Goal: Contribute content: Add original content to the website for others to see

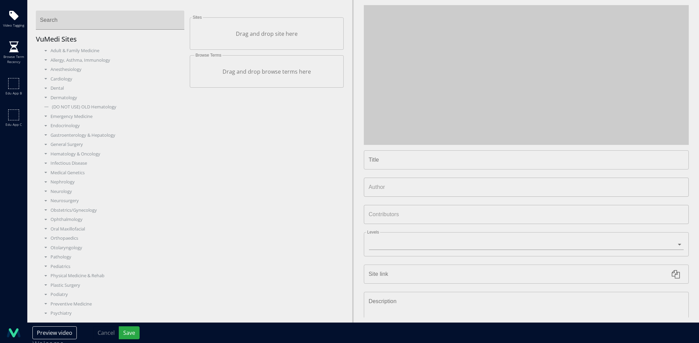
type input "**********"
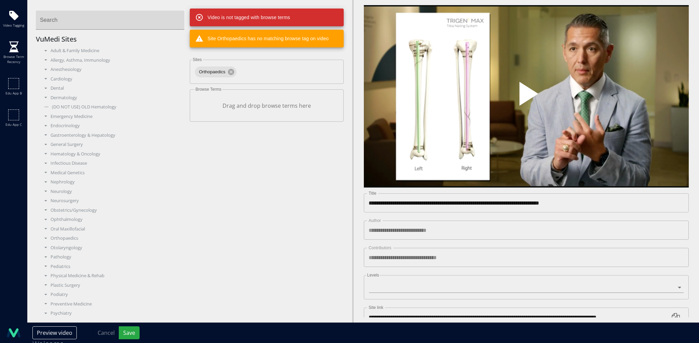
click at [526, 97] on span "Video Player" at bounding box center [526, 97] width 0 height 0
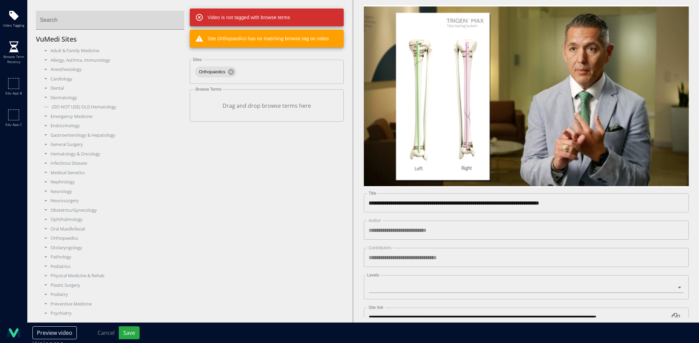
click at [507, 101] on div "Video Player" at bounding box center [526, 97] width 195 height 14
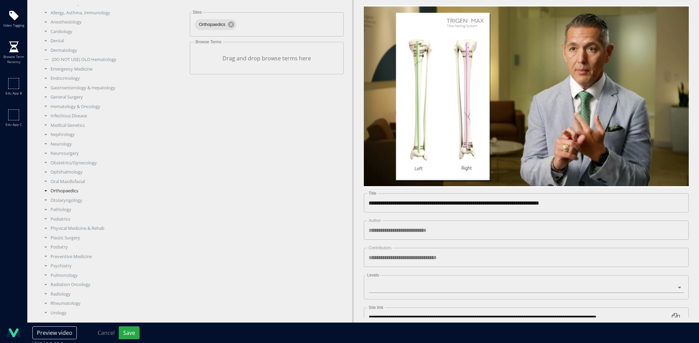
click at [61, 191] on div "Orthopaedics" at bounding box center [113, 191] width 144 height 7
click at [66, 248] on div "Trauma" at bounding box center [115, 249] width 139 height 7
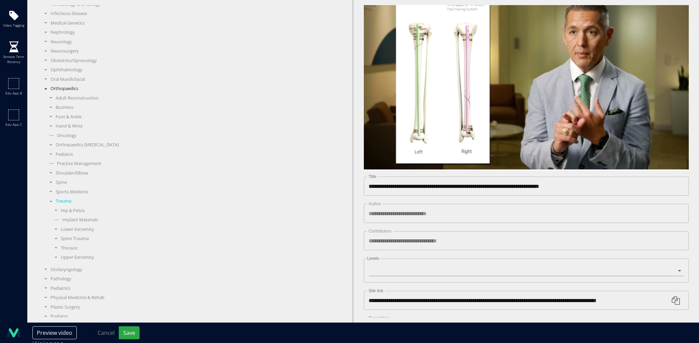
scroll to position [16, 0]
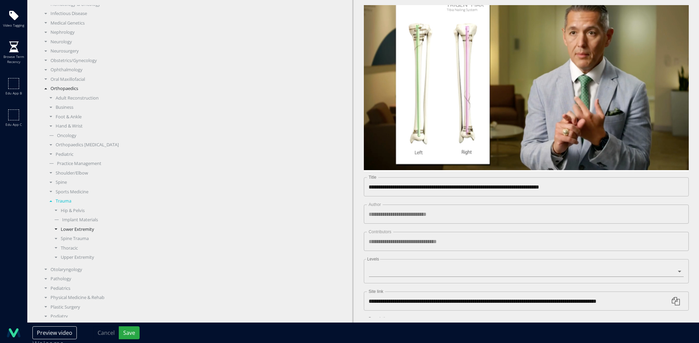
click at [78, 230] on div "Lower Extremity" at bounding box center [117, 229] width 133 height 7
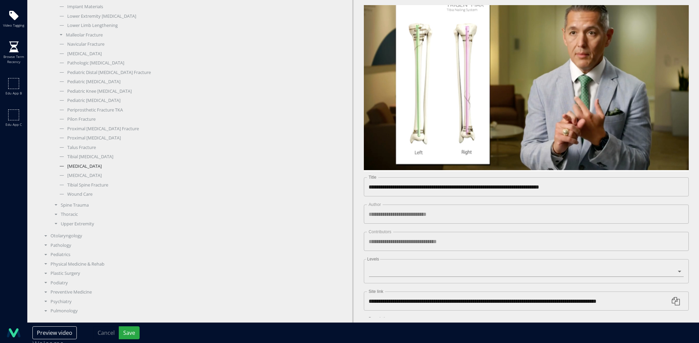
scroll to position [500, 0]
click at [82, 163] on div "Tibial Fractures" at bounding box center [120, 164] width 128 height 7
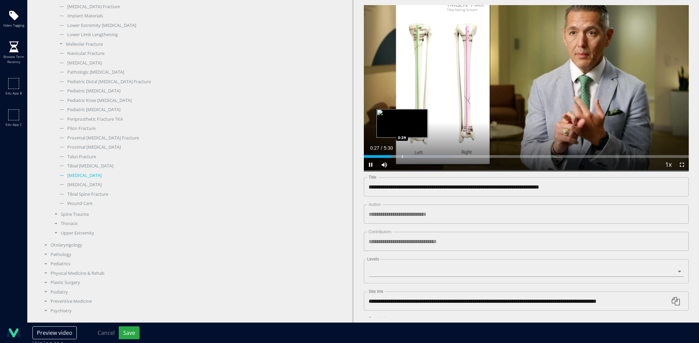
click at [402, 155] on div "Progress Bar" at bounding box center [402, 156] width 1 height 3
click at [417, 155] on div "Progress Bar" at bounding box center [417, 156] width 1 height 3
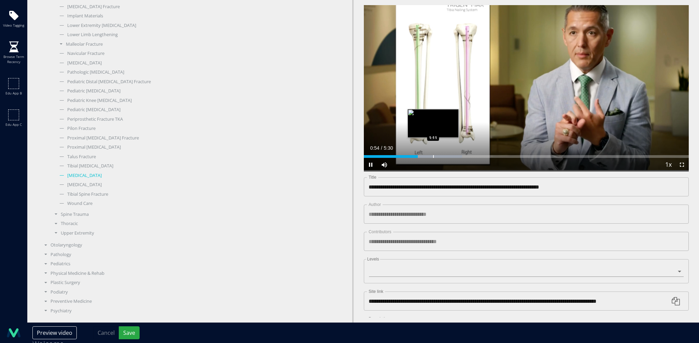
click at [434, 155] on div "Progress Bar" at bounding box center [433, 156] width 1 height 3
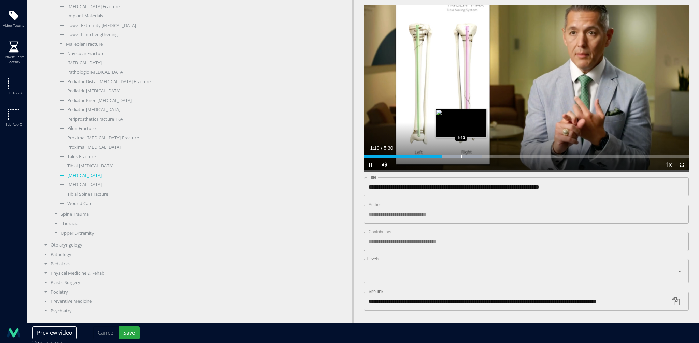
click at [462, 155] on div "Progress Bar" at bounding box center [461, 156] width 1 height 3
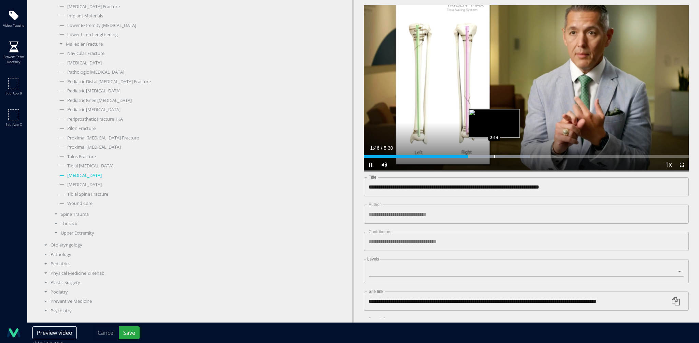
click at [494, 155] on div "Loaded : 51.02% 1:46 2:14" at bounding box center [526, 156] width 325 height 3
click at [520, 155] on div "Progress Bar" at bounding box center [520, 156] width 1 height 3
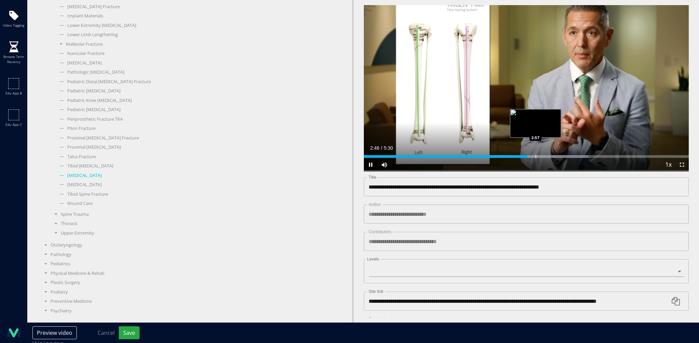
click at [536, 155] on div "Progress Bar" at bounding box center [535, 156] width 1 height 3
click at [554, 155] on div "Progress Bar" at bounding box center [554, 156] width 1 height 3
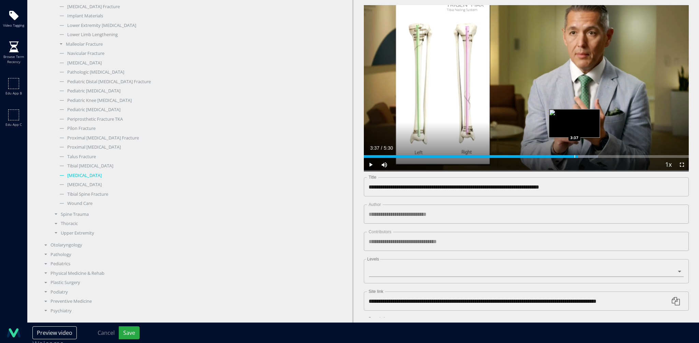
click at [574, 152] on div "Loaded : 72.04% 3:37 3:37" at bounding box center [526, 155] width 325 height 6
click at [599, 152] on div "Loaded : 84.05% 3:38 4:02" at bounding box center [526, 155] width 325 height 6
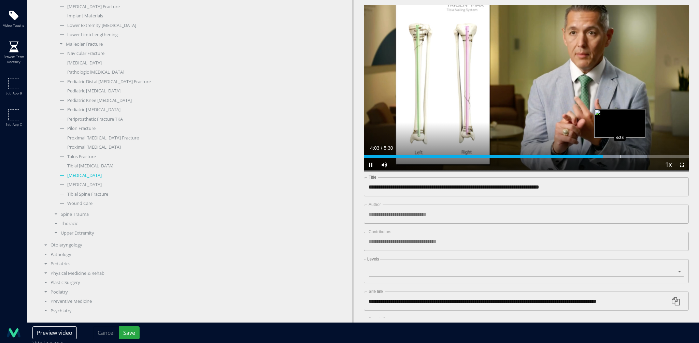
click at [620, 155] on div "Progress Bar" at bounding box center [620, 156] width 1 height 3
click at [635, 155] on div "Progress Bar" at bounding box center [635, 156] width 1 height 3
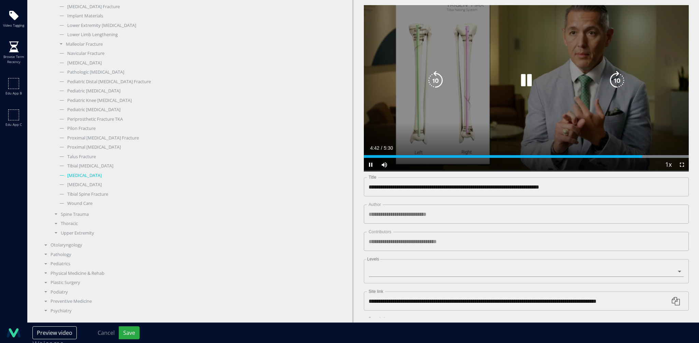
click at [521, 83] on icon "Video Player" at bounding box center [526, 80] width 19 height 19
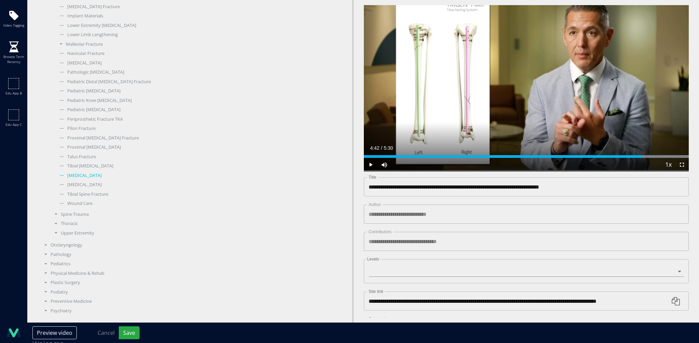
scroll to position [88, 0]
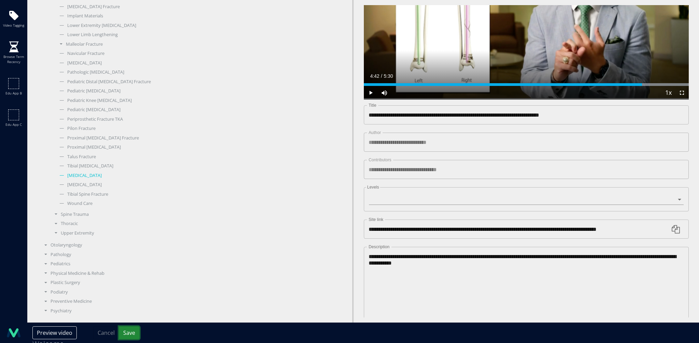
click at [131, 330] on button "Save" at bounding box center [129, 333] width 21 height 13
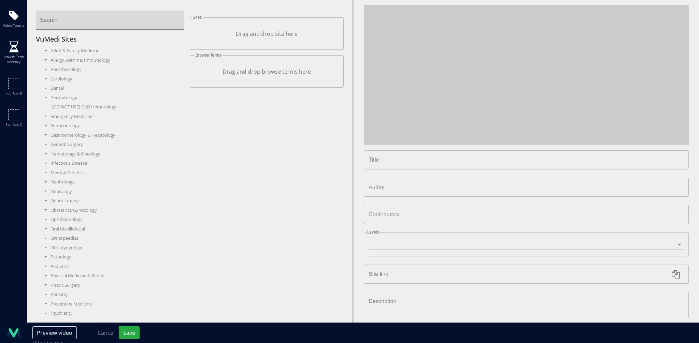
type input "**********"
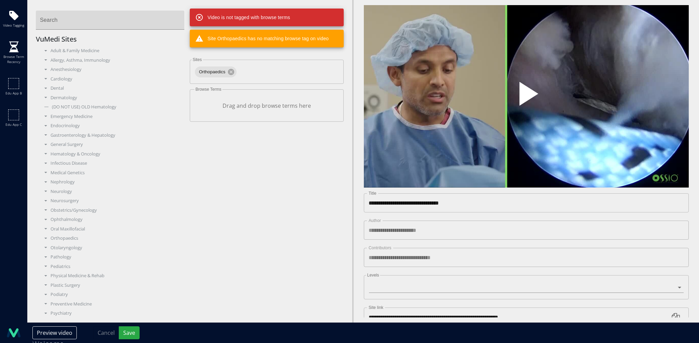
click at [526, 97] on span "Video Player" at bounding box center [526, 97] width 0 height 0
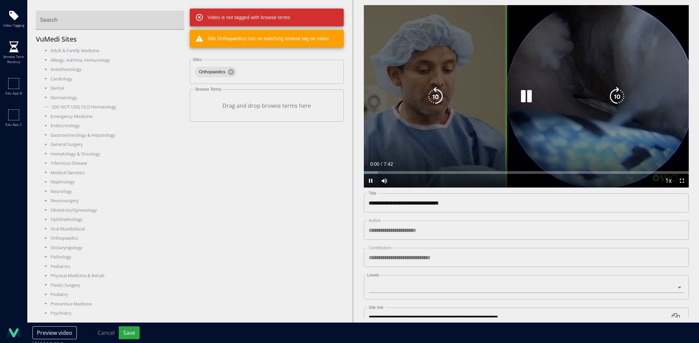
click at [519, 98] on icon "Video Player" at bounding box center [526, 96] width 19 height 19
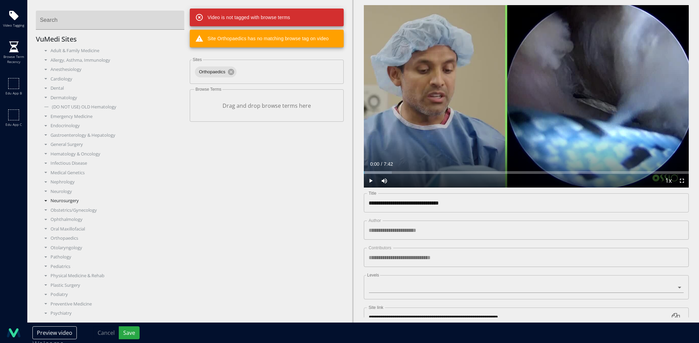
scroll to position [47, 0]
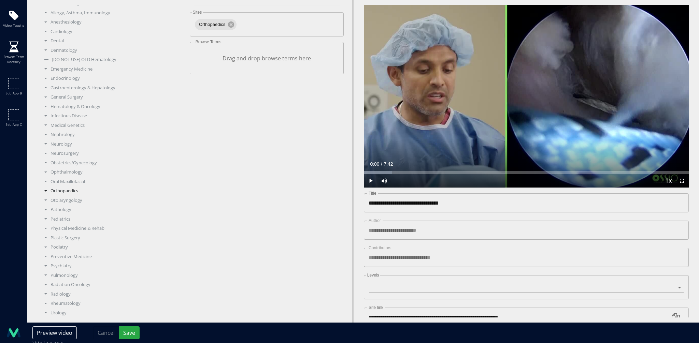
click at [76, 191] on div "Orthopaedics" at bounding box center [113, 191] width 144 height 7
click at [75, 214] on div "Sports Medicine" at bounding box center [115, 214] width 139 height 7
click at [72, 170] on div "Shoulder" at bounding box center [117, 169] width 133 height 7
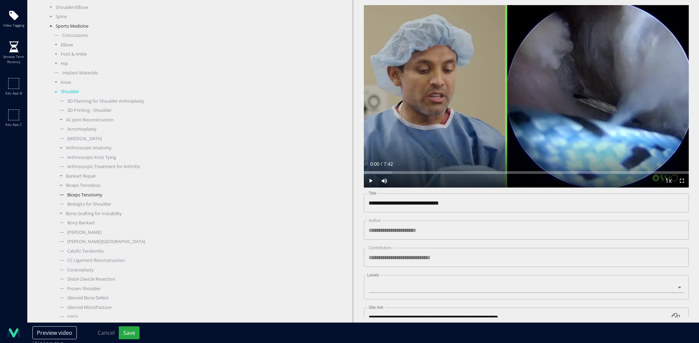
scroll to position [327, 0]
click at [92, 193] on div "Biologics for Shoulder" at bounding box center [120, 192] width 128 height 7
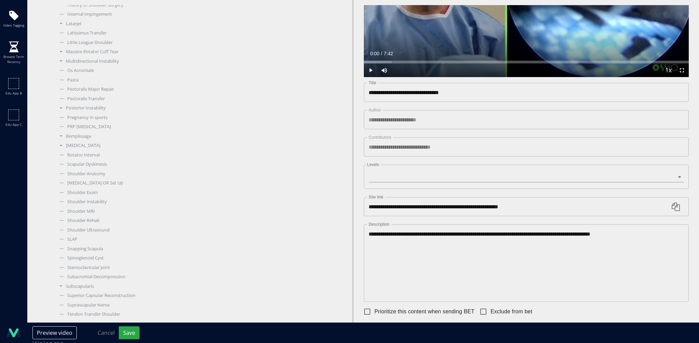
scroll to position [642, 0]
click at [87, 141] on div "Rotator Cuff Repair" at bounding box center [120, 140] width 128 height 7
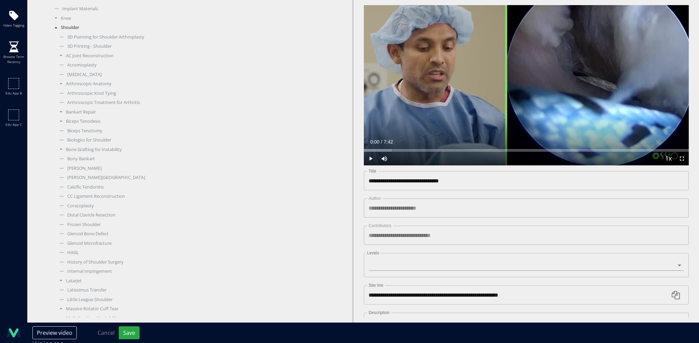
scroll to position [0, 0]
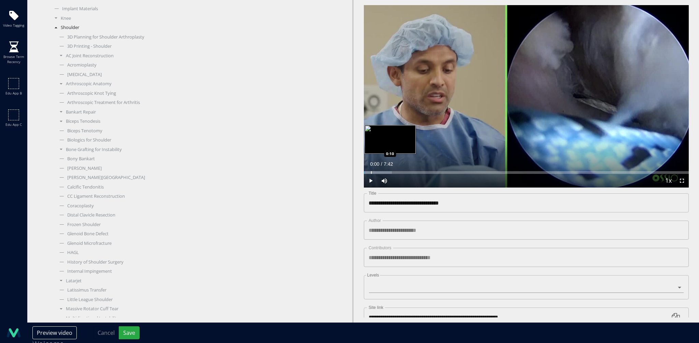
click at [371, 171] on div "Progress Bar" at bounding box center [371, 172] width 1 height 3
click at [381, 171] on div "Progress Bar" at bounding box center [381, 172] width 1 height 3
click at [392, 171] on div "Progress Bar" at bounding box center [392, 172] width 1 height 3
click at [413, 171] on div "Progress Bar" at bounding box center [413, 172] width 1 height 3
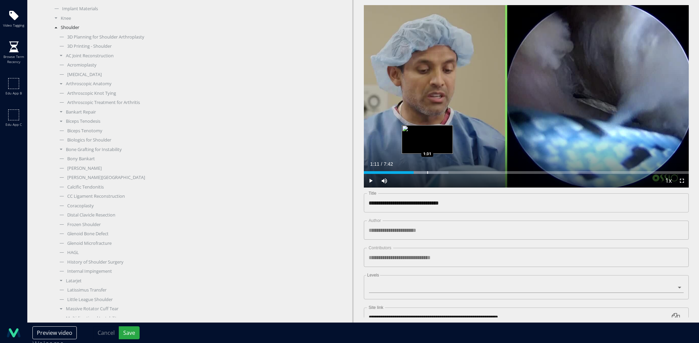
click at [427, 171] on div "Progress Bar" at bounding box center [427, 172] width 1 height 3
click at [443, 168] on div "Loaded : 28.17% 1:31 1:54" at bounding box center [526, 171] width 325 height 6
click at [456, 168] on div "Loaded : 28.17% 1:54 2:12" at bounding box center [526, 171] width 325 height 6
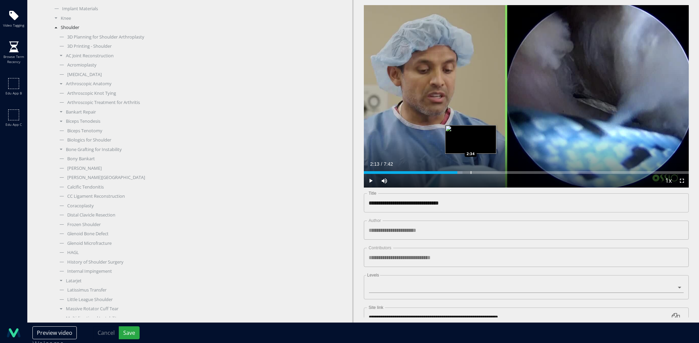
click at [471, 171] on div "Progress Bar" at bounding box center [471, 172] width 1 height 3
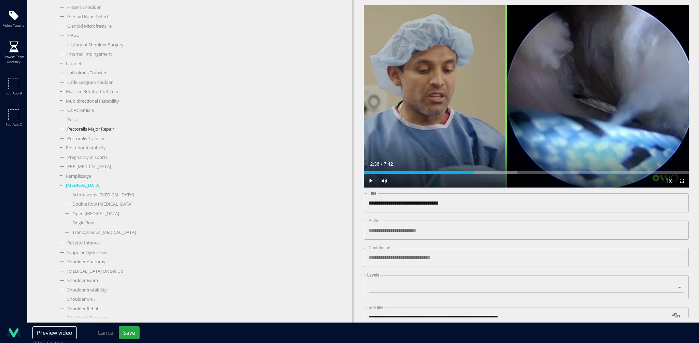
scroll to position [622, 0]
click at [108, 171] on div "Arthroscopic Rotator Cuff Repair" at bounding box center [122, 170] width 123 height 7
click at [125, 331] on button "Save" at bounding box center [129, 333] width 21 height 13
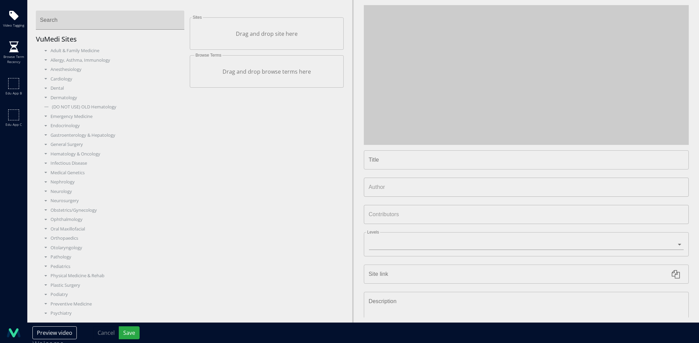
type input "**********"
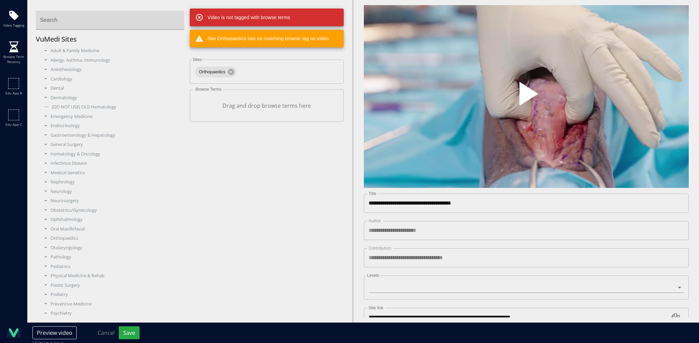
click at [526, 97] on span "Video Player" at bounding box center [526, 97] width 0 height 0
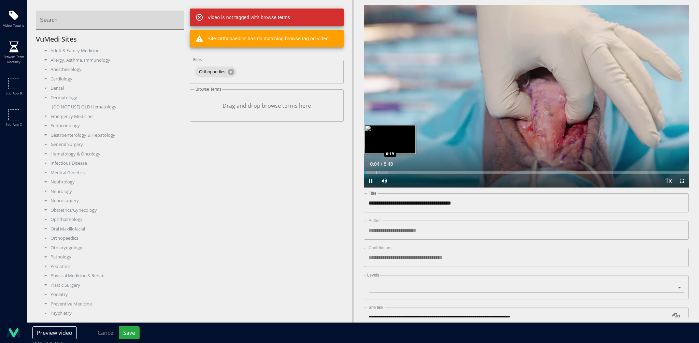
click at [376, 168] on div "Loaded : 7.49% 0:04 0:19" at bounding box center [526, 171] width 325 height 6
click at [392, 168] on div "Loaded : 14.99% 0:21 0:47" at bounding box center [526, 171] width 325 height 6
click at [409, 171] on div "Progress Bar" at bounding box center [409, 172] width 1 height 3
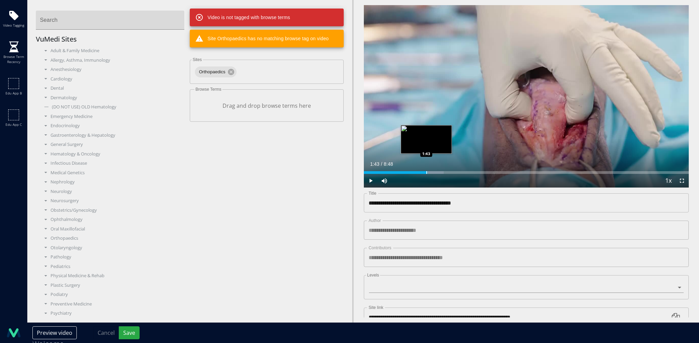
click at [426, 171] on div "Progress Bar" at bounding box center [426, 172] width 1 height 3
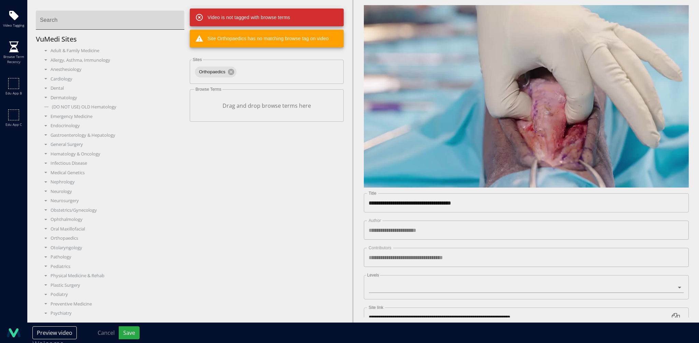
click at [97, 21] on input "Search" at bounding box center [110, 20] width 148 height 19
click at [97, 32] on div "Tibial Tub ercle [MEDICAL_DATA] ( tibial-tubercle-[MEDICAL_DATA] )" at bounding box center [110, 40] width 138 height 16
type input "**********"
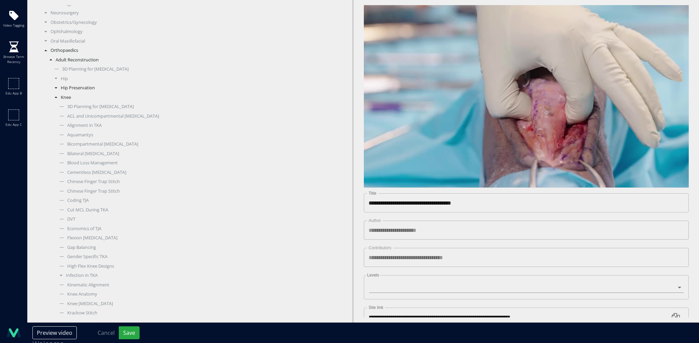
scroll to position [254, 0]
click at [67, 35] on div "Knee 3D Planning for [MEDICAL_DATA] ACL and Unicompartmental [MEDICAL_DATA] Ali…" at bounding box center [117, 286] width 133 height 519
click at [66, 33] on div "Knee" at bounding box center [117, 32] width 133 height 7
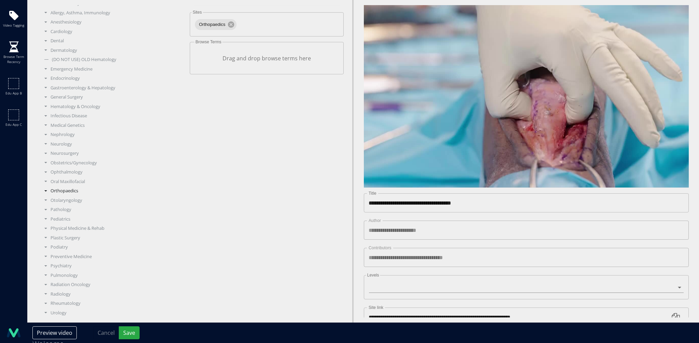
click at [63, 192] on div "Orthopaedics" at bounding box center [113, 191] width 144 height 7
click at [76, 214] on div "Sports Medicine" at bounding box center [115, 216] width 139 height 7
click at [67, 205] on div "Knee" at bounding box center [117, 206] width 133 height 7
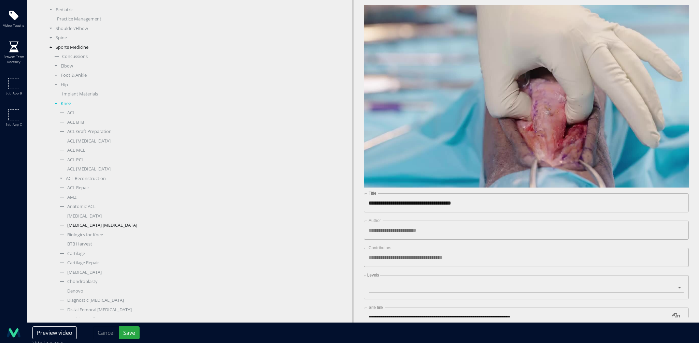
scroll to position [304, 0]
click at [87, 224] on div "Biologics for Knee" at bounding box center [120, 225] width 128 height 7
click at [65, 40] on div "Sports Medicine" at bounding box center [115, 40] width 139 height 7
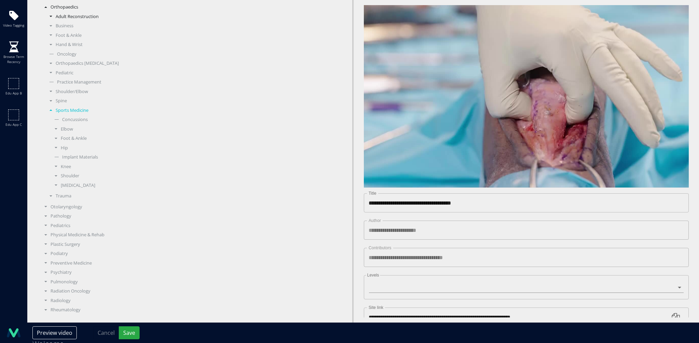
click at [68, 17] on div "Adult Reconstruction" at bounding box center [115, 16] width 139 height 7
click at [63, 53] on div "Knee" at bounding box center [117, 58] width 133 height 10
click at [65, 58] on div "Knee" at bounding box center [117, 57] width 133 height 7
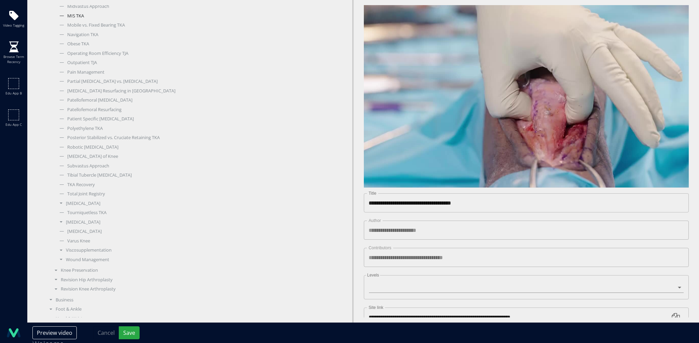
scroll to position [533, 0]
click at [96, 177] on div "Tibial Tubercle Osteotomy" at bounding box center [120, 175] width 128 height 7
click at [130, 331] on button "Save" at bounding box center [129, 333] width 21 height 13
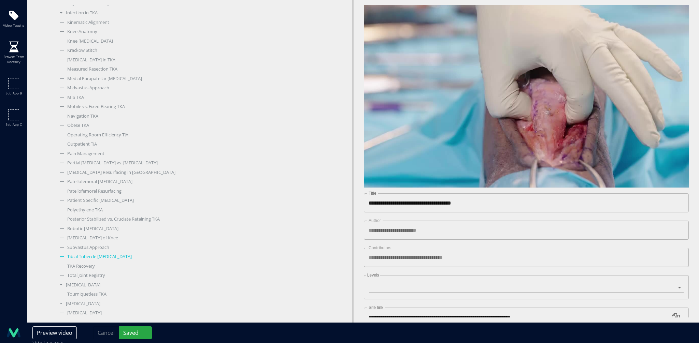
scroll to position [364, 0]
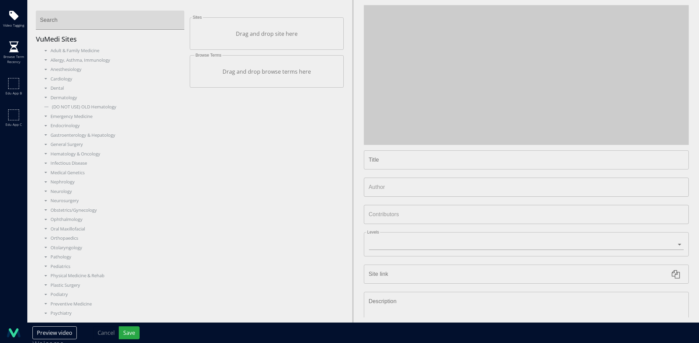
type input "**********"
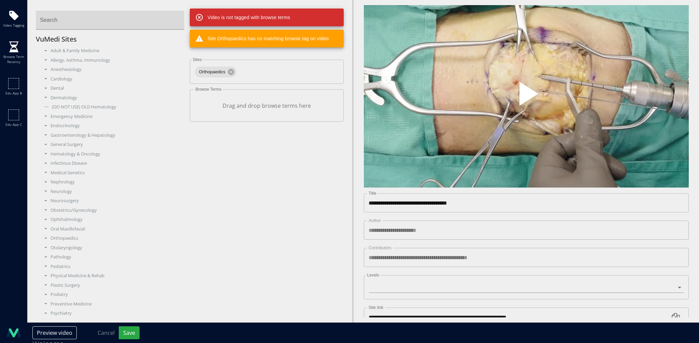
click at [526, 97] on span "Video Player" at bounding box center [526, 97] width 0 height 0
click at [70, 242] on div "Orthopaedics" at bounding box center [113, 238] width 144 height 7
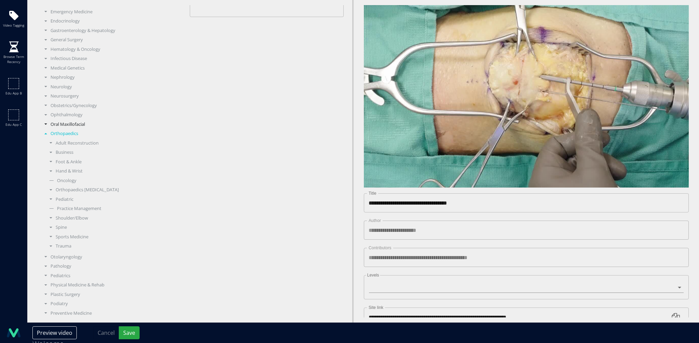
scroll to position [127, 0]
click at [66, 223] on div "Trauma" at bounding box center [115, 223] width 139 height 7
click at [72, 161] on div "Lower Extremity" at bounding box center [117, 160] width 133 height 7
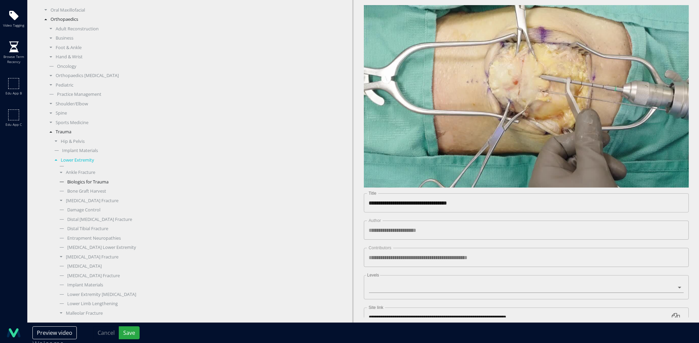
click at [96, 183] on div "Biologics for Trauma" at bounding box center [120, 182] width 128 height 7
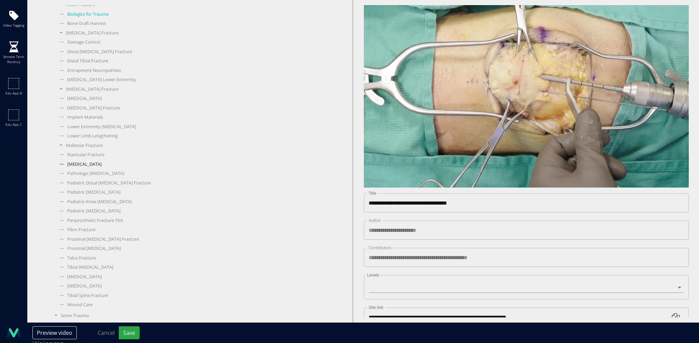
click at [89, 165] on div "[MEDICAL_DATA]" at bounding box center [120, 164] width 128 height 7
click at [129, 331] on button "Save" at bounding box center [129, 333] width 21 height 13
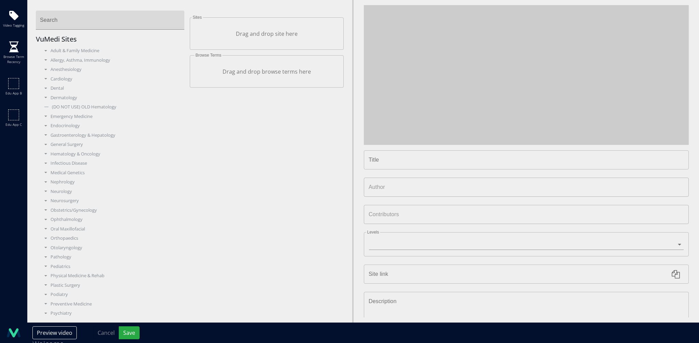
type input "**********"
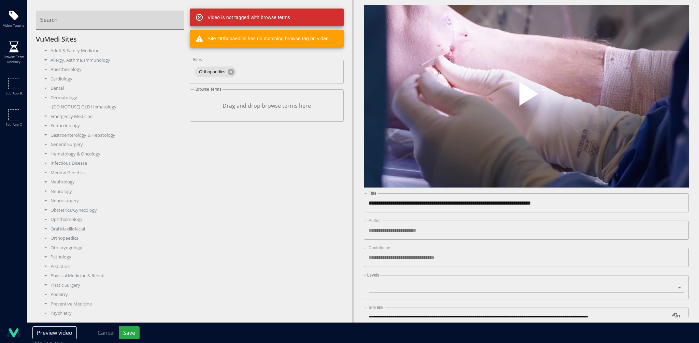
click at [526, 97] on span "Video Player" at bounding box center [526, 97] width 0 height 0
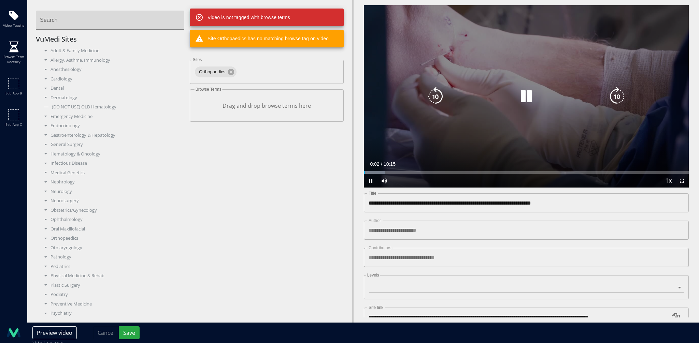
click at [523, 89] on icon "Video Player" at bounding box center [526, 96] width 19 height 19
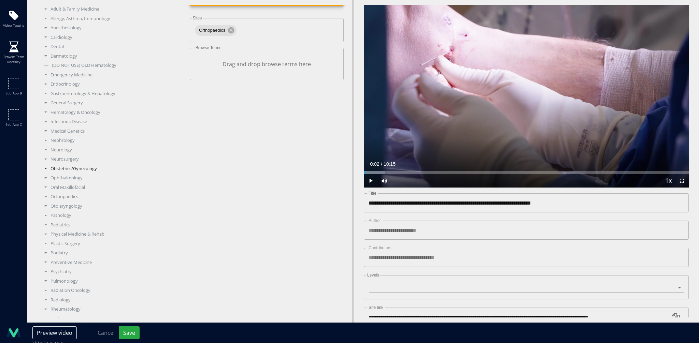
scroll to position [47, 0]
click at [71, 193] on div "Orthopaedics" at bounding box center [113, 191] width 144 height 7
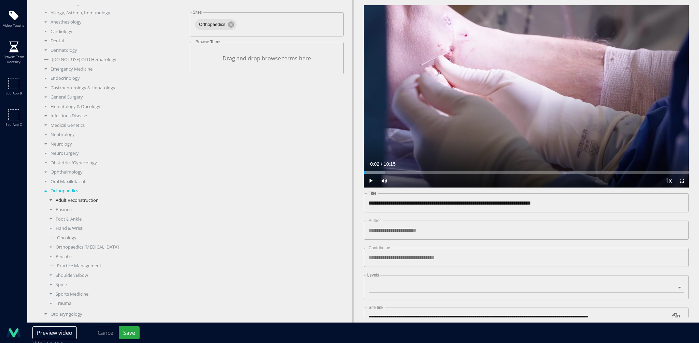
click at [75, 202] on div "Adult Reconstruction" at bounding box center [115, 200] width 139 height 7
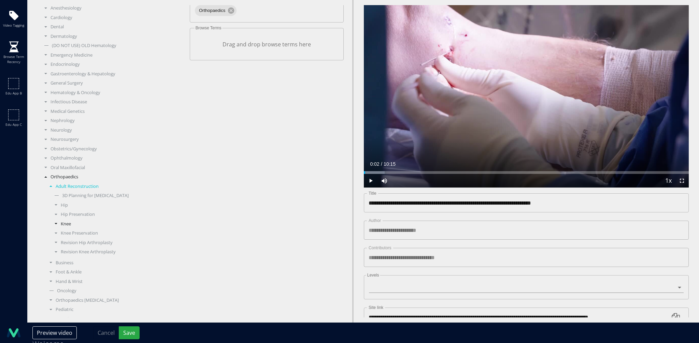
click at [62, 226] on div "Knee" at bounding box center [117, 224] width 133 height 7
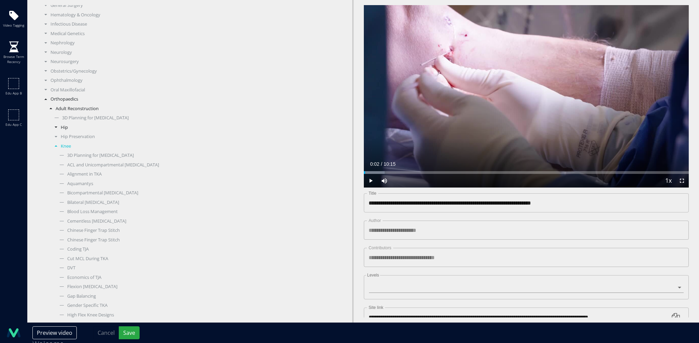
scroll to position [147, 0]
click at [69, 137] on div "Knee" at bounding box center [117, 138] width 133 height 7
click at [78, 261] on div "Sports Medicine" at bounding box center [115, 261] width 139 height 7
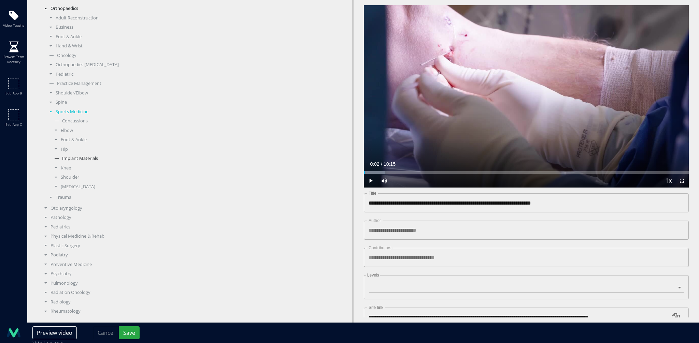
scroll to position [238, 0]
click at [65, 161] on div "Knee" at bounding box center [117, 160] width 133 height 7
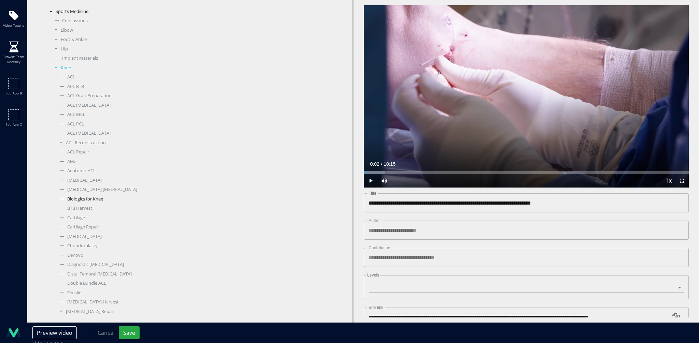
scroll to position [331, 0]
click at [86, 198] on div "Biologics for Knee" at bounding box center [120, 199] width 128 height 7
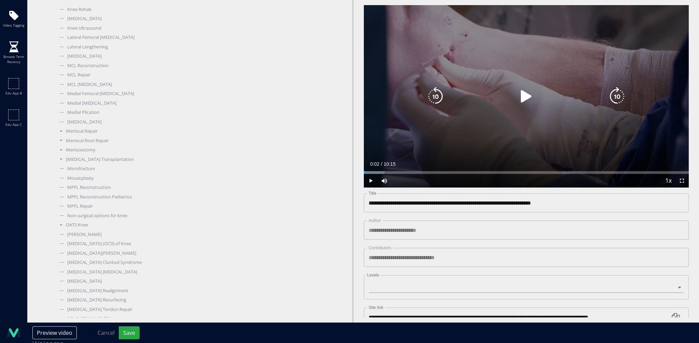
click at [501, 143] on div "10 seconds Tap to unmute" at bounding box center [526, 96] width 325 height 183
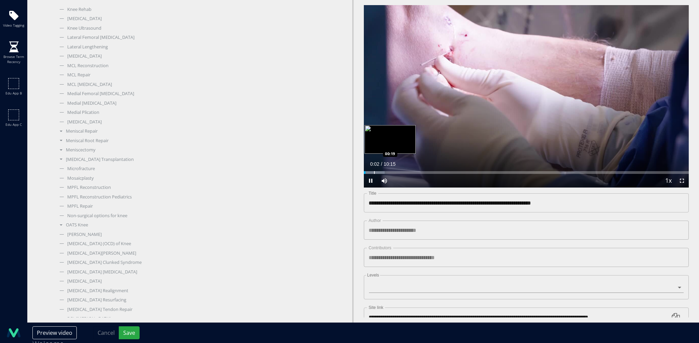
click at [374, 171] on div "Progress Bar" at bounding box center [374, 172] width 1 height 3
click at [380, 171] on div "Progress Bar" at bounding box center [380, 172] width 1 height 3
click at [392, 171] on div "Progress Bar" at bounding box center [392, 172] width 1 height 3
click at [414, 171] on div "Progress Bar" at bounding box center [414, 172] width 1 height 3
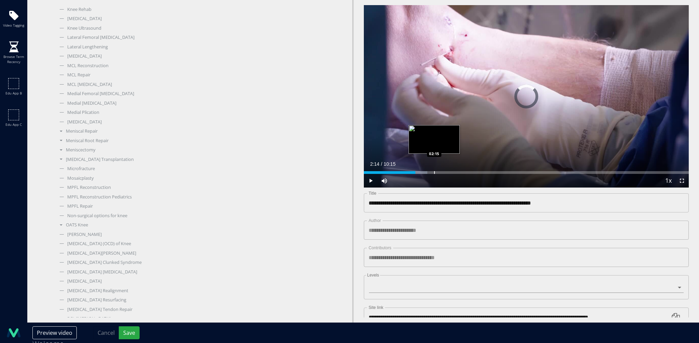
drag, startPoint x: 434, startPoint y: 169, endPoint x: 439, endPoint y: 169, distance: 5.1
click at [434, 171] on div "Progress Bar" at bounding box center [434, 172] width 1 height 3
click at [453, 171] on div "Progress Bar" at bounding box center [453, 172] width 1 height 3
click at [471, 171] on div "Progress Bar" at bounding box center [471, 172] width 1 height 3
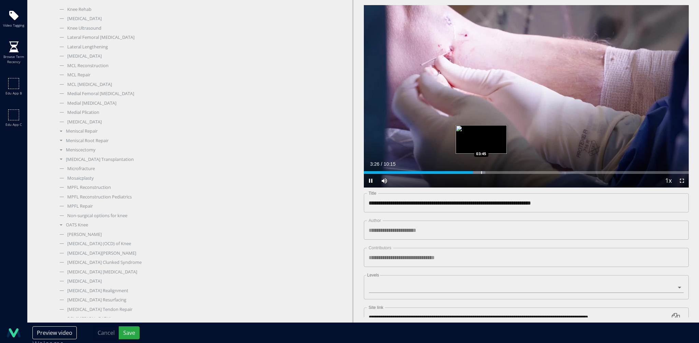
click at [481, 171] on div "Progress Bar" at bounding box center [481, 172] width 1 height 3
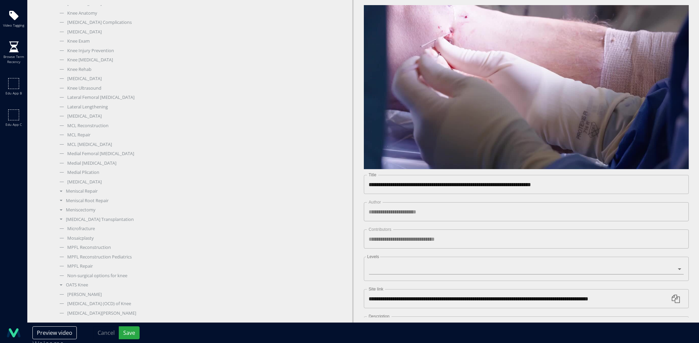
scroll to position [0, 0]
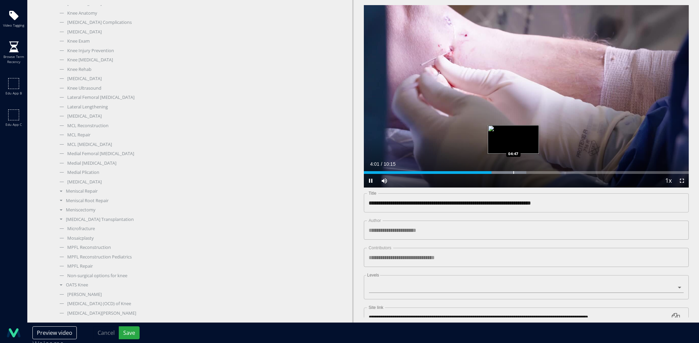
click at [513, 171] on div "Progress Bar" at bounding box center [513, 172] width 1 height 3
click at [537, 171] on div "Progress Bar" at bounding box center [537, 172] width 1 height 3
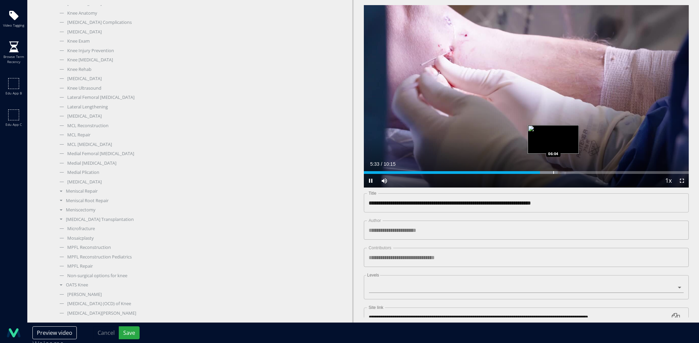
click at [553, 171] on div "Progress Bar" at bounding box center [553, 172] width 1 height 3
click at [569, 171] on div "Progress Bar" at bounding box center [569, 172] width 1 height 3
click at [577, 171] on div "Progress Bar" at bounding box center [576, 172] width 1 height 3
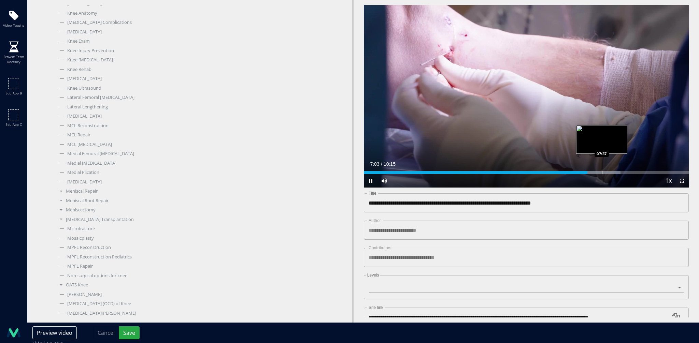
click at [602, 171] on div "Progress Bar" at bounding box center [602, 172] width 1 height 3
click at [620, 168] on div "Loaded : 84.57% 07:40 08:11" at bounding box center [526, 171] width 325 height 6
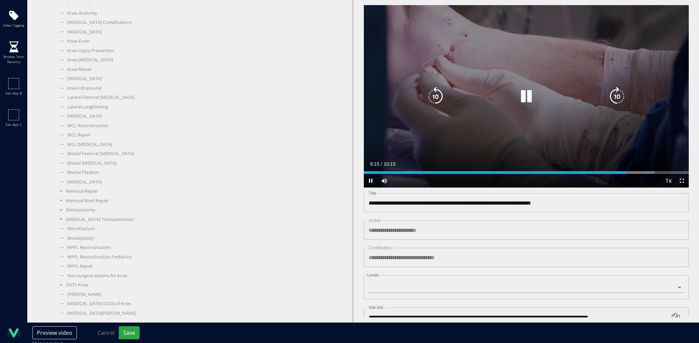
click at [523, 95] on icon "Video Player" at bounding box center [526, 96] width 19 height 19
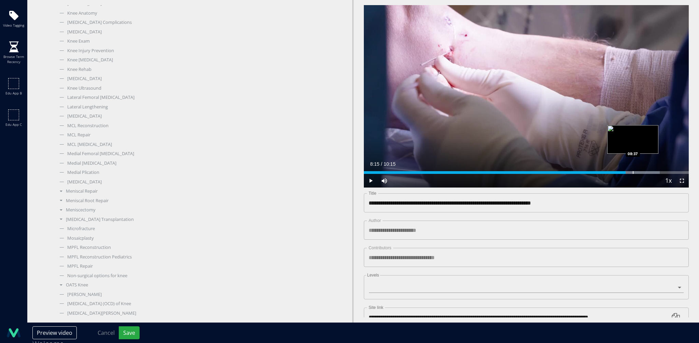
click at [633, 171] on div "Progress Bar" at bounding box center [633, 172] width 1 height 3
click at [645, 171] on div "Progress Bar" at bounding box center [645, 172] width 1 height 3
click at [651, 171] on div "Progress Bar" at bounding box center [651, 172] width 1 height 3
click at [662, 171] on div "Progress Bar" at bounding box center [662, 172] width 1 height 3
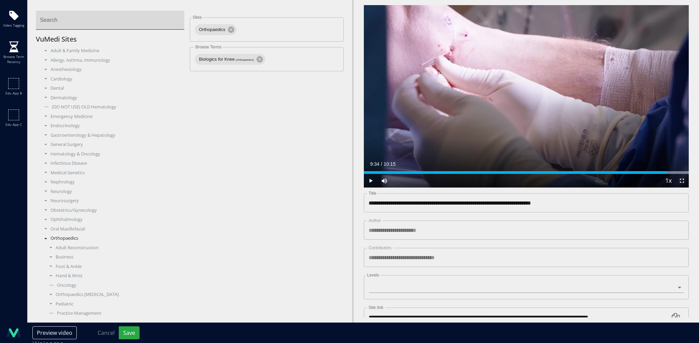
click at [71, 22] on input "Search" at bounding box center [110, 20] width 148 height 19
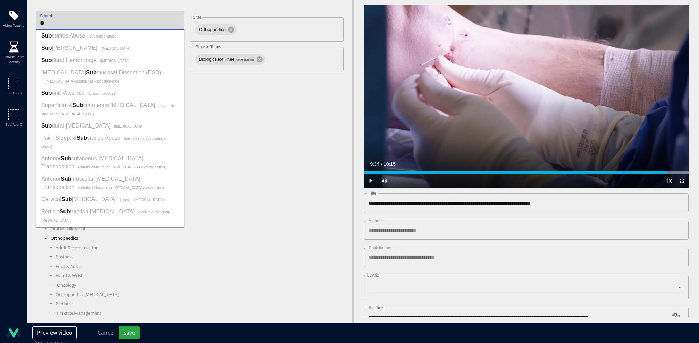
type input "*"
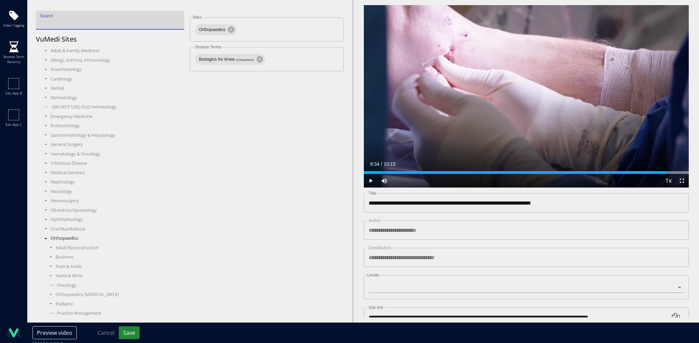
drag, startPoint x: 130, startPoint y: 326, endPoint x: 128, endPoint y: 329, distance: 4.0
click at [129, 327] on div "Preview video Cancel Save Welcome" at bounding box center [363, 333] width 672 height 20
click at [128, 329] on button "Save" at bounding box center [129, 333] width 21 height 13
click at [131, 332] on button "Save" at bounding box center [129, 333] width 21 height 13
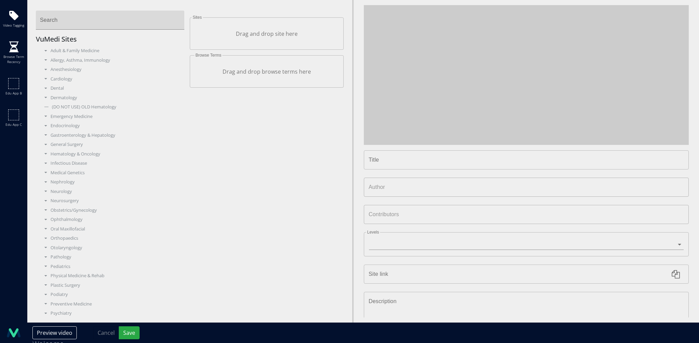
type input "**********"
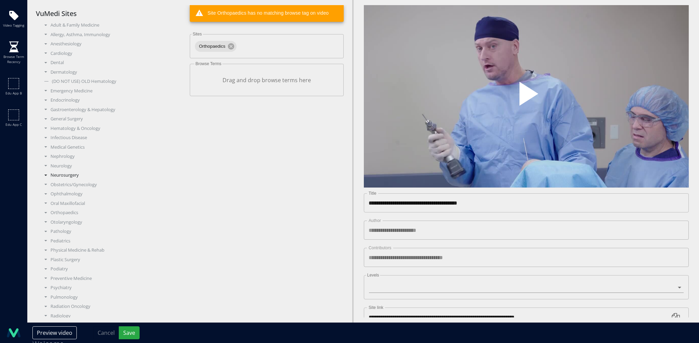
scroll to position [39, 0]
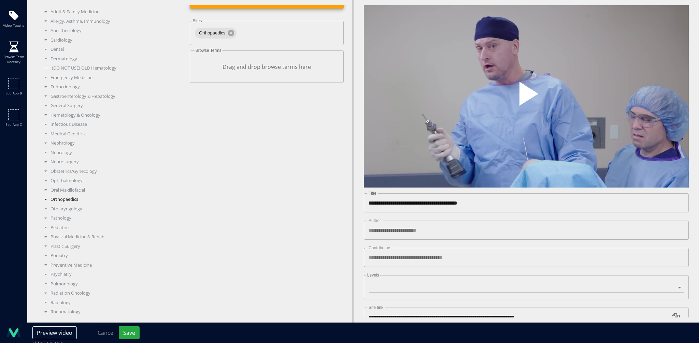
click at [71, 199] on div "Orthopaedics" at bounding box center [113, 199] width 144 height 7
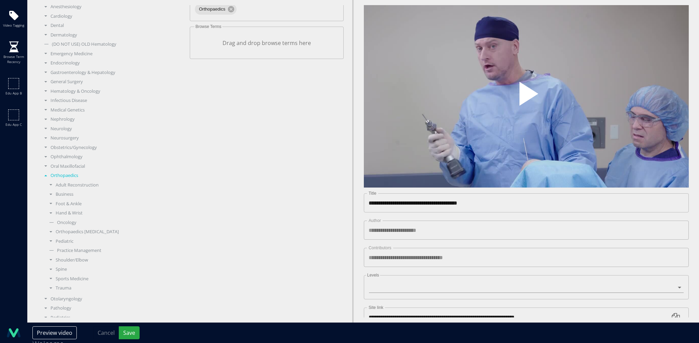
scroll to position [110, 0]
click at [71, 230] on div "Sports Medicine" at bounding box center [115, 231] width 139 height 7
click at [67, 213] on div "Knee" at bounding box center [117, 213] width 133 height 7
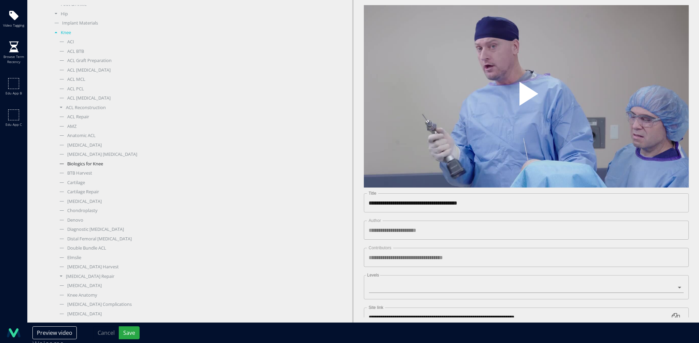
click at [92, 165] on div "Biologics for Knee" at bounding box center [120, 164] width 128 height 7
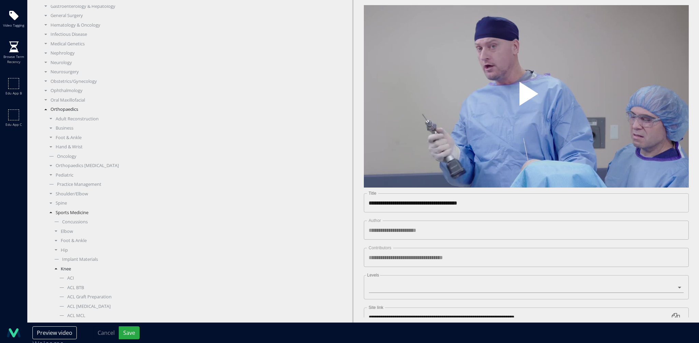
scroll to position [82, 0]
click at [81, 168] on div "Adult Reconstruction" at bounding box center [115, 166] width 139 height 7
click at [66, 204] on div "Knee" at bounding box center [117, 203] width 133 height 7
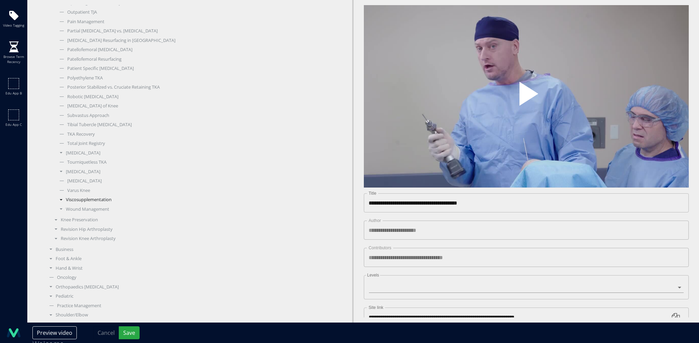
scroll to position [528, 0]
click at [83, 180] on div "Tibial Tubercle [MEDICAL_DATA]" at bounding box center [120, 179] width 128 height 7
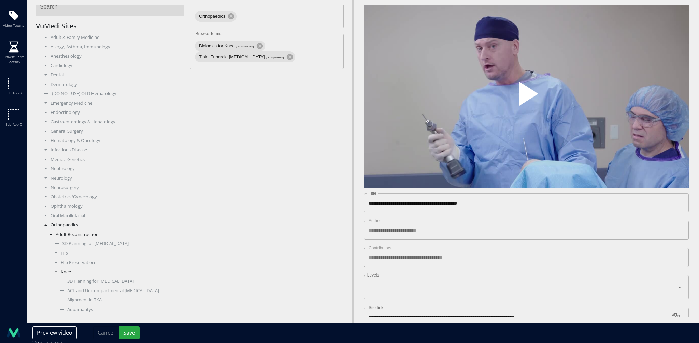
scroll to position [0, 0]
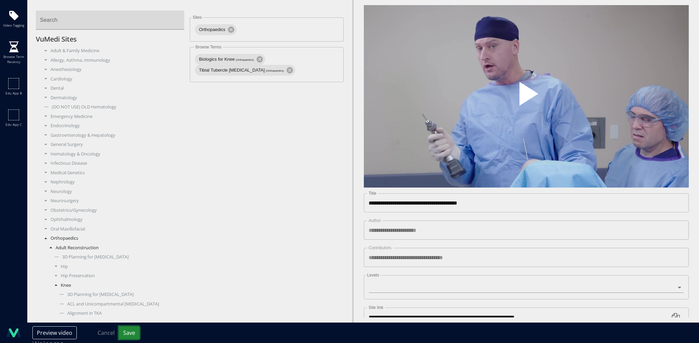
click at [128, 333] on button "Save" at bounding box center [129, 333] width 21 height 13
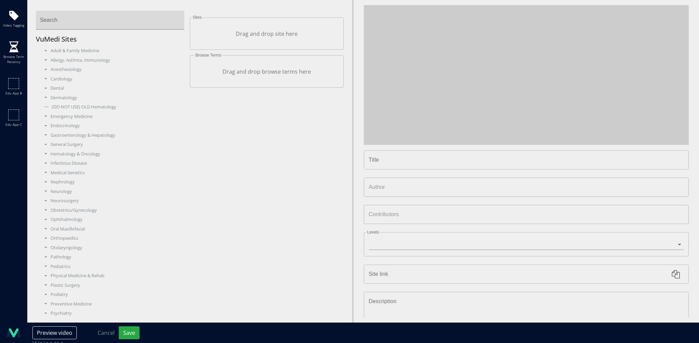
type input "**********"
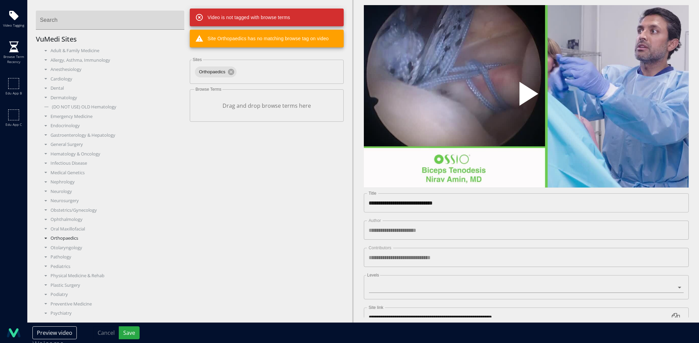
click at [66, 238] on div "Orthopaedics" at bounding box center [113, 238] width 144 height 7
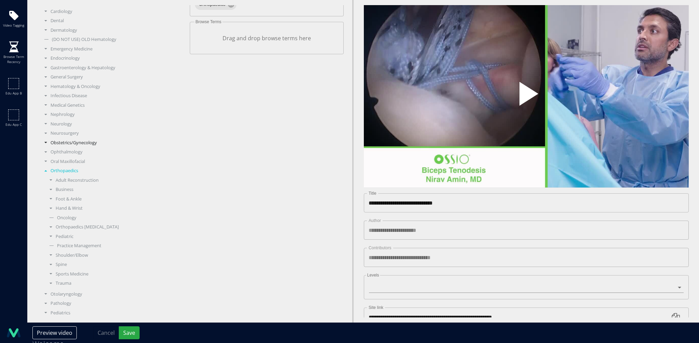
scroll to position [83, 0]
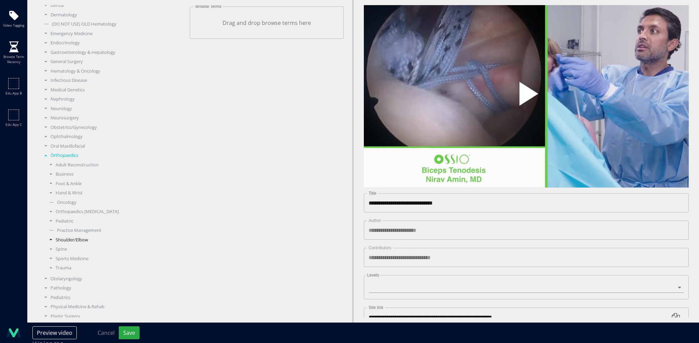
click at [72, 239] on div "Shoulder/Elbow" at bounding box center [115, 240] width 139 height 7
click at [70, 193] on div "Shoulder" at bounding box center [117, 191] width 133 height 7
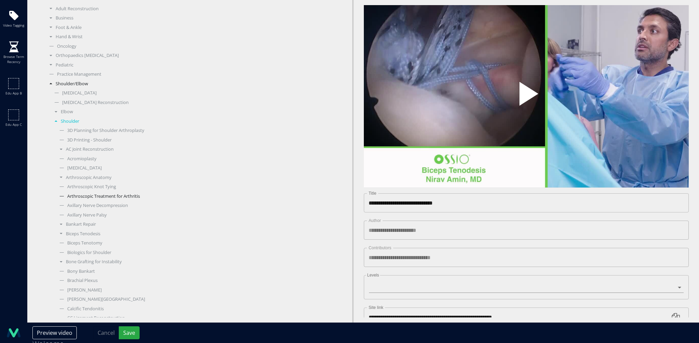
scroll to position [327, 0]
click at [99, 166] on div "Biologics for Shoulder" at bounding box center [120, 165] width 128 height 7
click at [92, 121] on div "Biceps Tenodesis" at bounding box center [120, 121] width 128 height 7
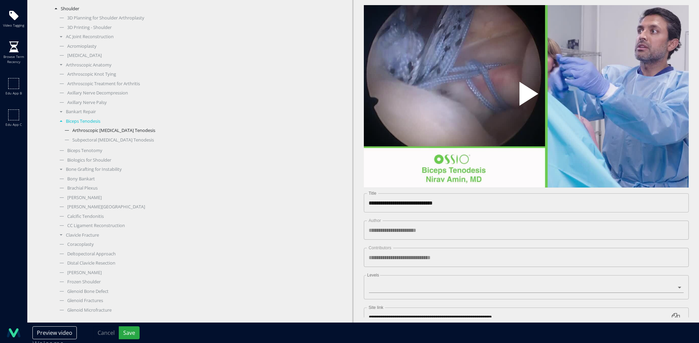
click at [91, 130] on div "Arthroscopic Biceps Tenodesis" at bounding box center [122, 130] width 123 height 7
click at [133, 335] on button "Save" at bounding box center [129, 333] width 21 height 13
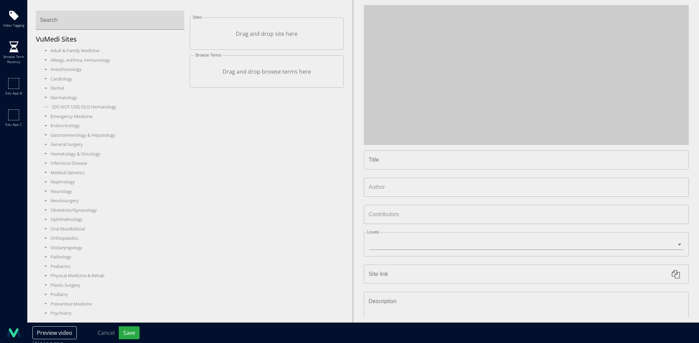
type input "**********"
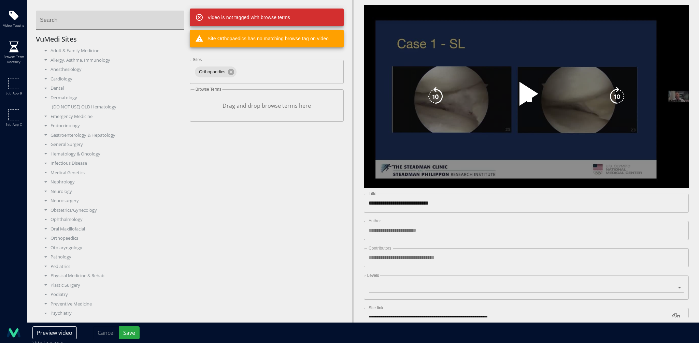
click at [526, 97] on span "Video Player" at bounding box center [526, 97] width 0 height 0
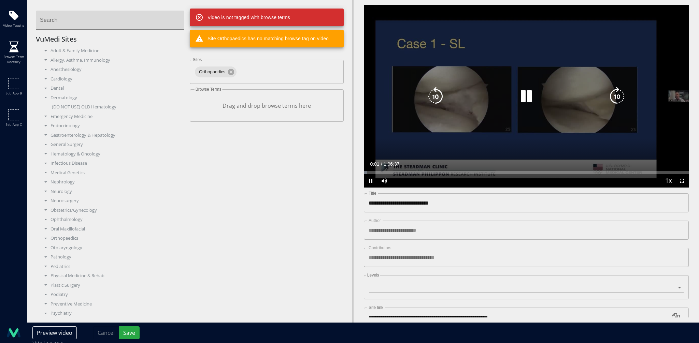
click at [522, 96] on icon "Video Player" at bounding box center [526, 96] width 19 height 19
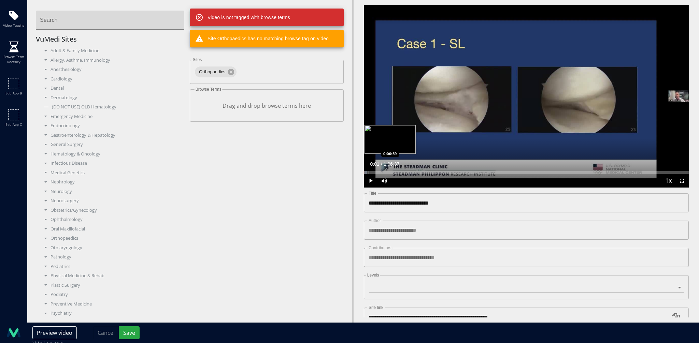
click at [369, 171] on div "Progress Bar" at bounding box center [369, 172] width 1 height 3
click at [383, 171] on div "Progress Bar" at bounding box center [383, 172] width 1 height 3
click at [399, 171] on div "Progress Bar" at bounding box center [399, 172] width 1 height 3
click at [397, 168] on div "Loaded : 11.66% 0:07:15 0:06:53" at bounding box center [526, 171] width 325 height 6
click at [392, 171] on div "Progress Bar" at bounding box center [392, 172] width 1 height 3
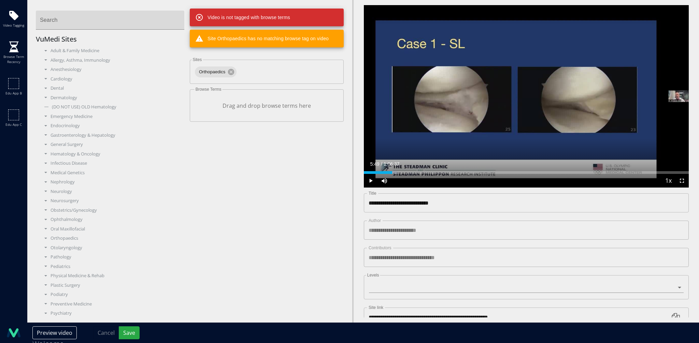
click at [437, 171] on div "Loaded : 10.26% 0:05:49 0:15:17" at bounding box center [526, 172] width 325 height 3
click at [491, 171] on div "Progress Bar" at bounding box center [491, 172] width 1 height 3
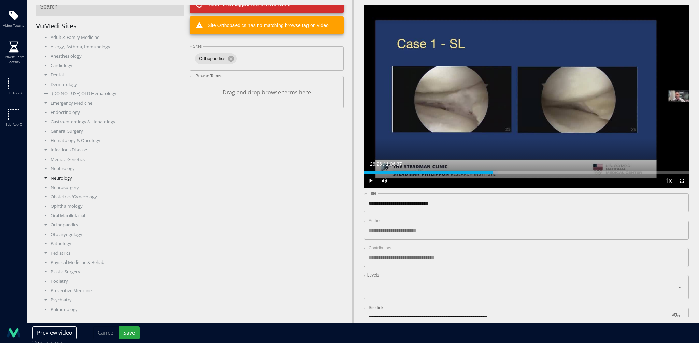
scroll to position [47, 0]
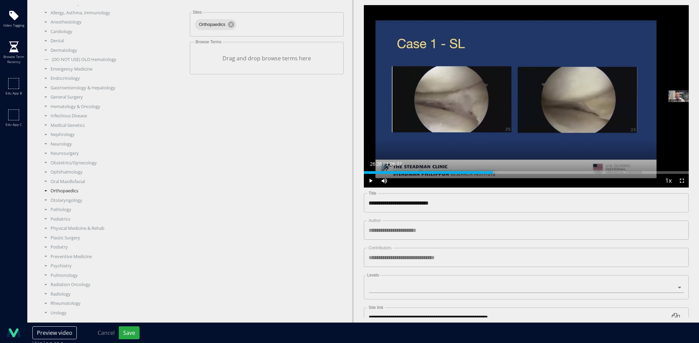
click at [67, 191] on div "Orthopaedics" at bounding box center [113, 191] width 144 height 7
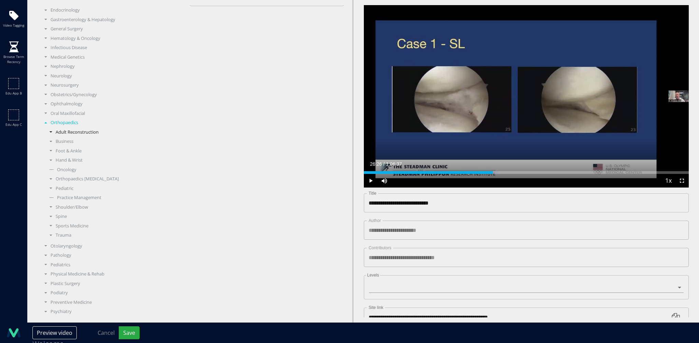
click at [81, 133] on div "Adult Reconstruction" at bounding box center [115, 132] width 139 height 7
click at [67, 170] on div "Knee" at bounding box center [117, 170] width 133 height 7
click at [78, 215] on div "Sports Medicine" at bounding box center [115, 214] width 139 height 7
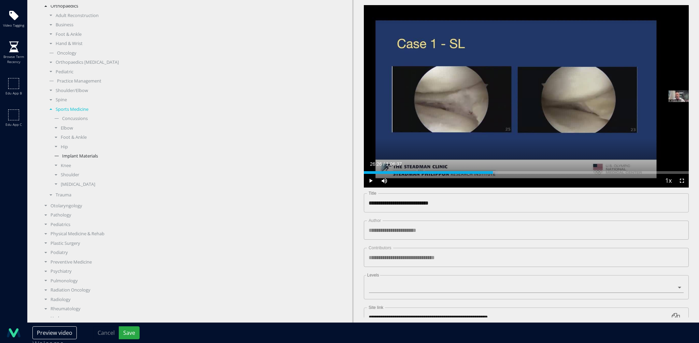
scroll to position [238, 0]
click at [66, 158] on div "Knee" at bounding box center [117, 160] width 133 height 7
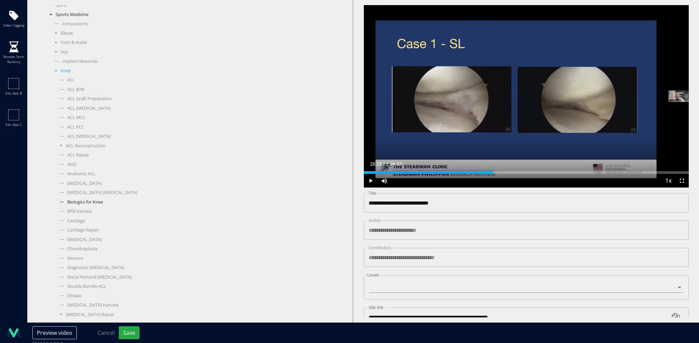
scroll to position [328, 0]
click at [89, 202] on div "Biologics for Knee" at bounding box center [120, 202] width 128 height 7
drag, startPoint x: 125, startPoint y: 332, endPoint x: 140, endPoint y: 263, distance: 69.7
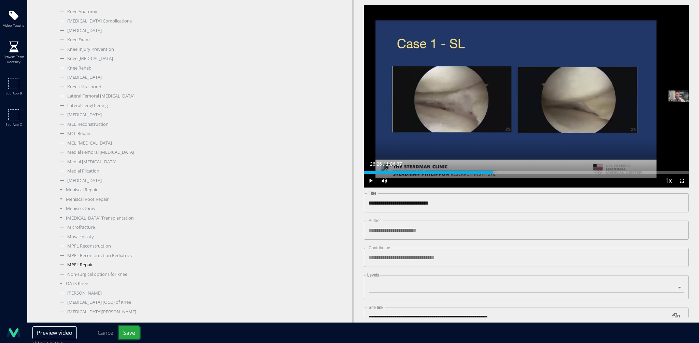
click at [125, 332] on button "Save" at bounding box center [129, 333] width 21 height 13
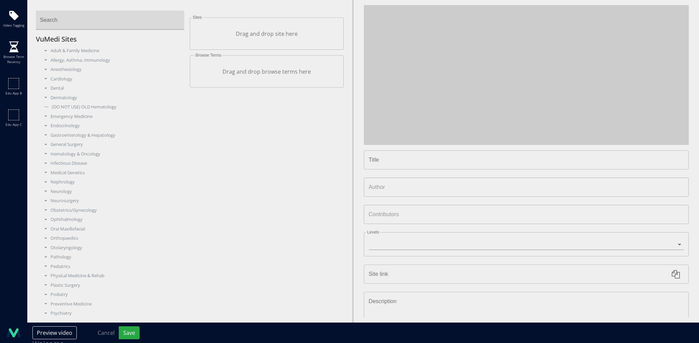
type input "**********"
